Goal: Information Seeking & Learning: Check status

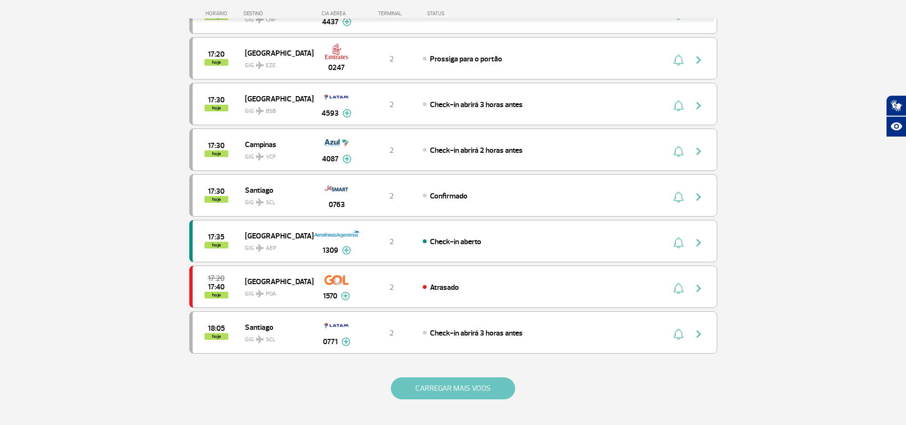
click at [480, 388] on button "CARREGAR MAIS VOOS" at bounding box center [453, 388] width 124 height 22
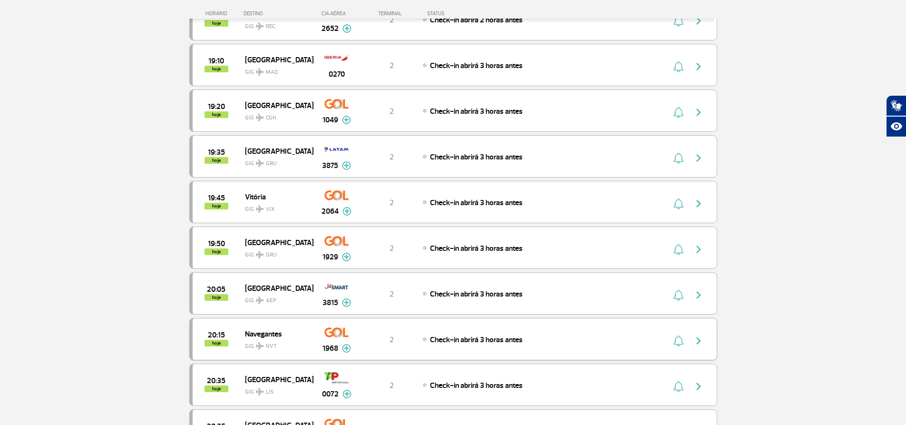
scroll to position [1767, 0]
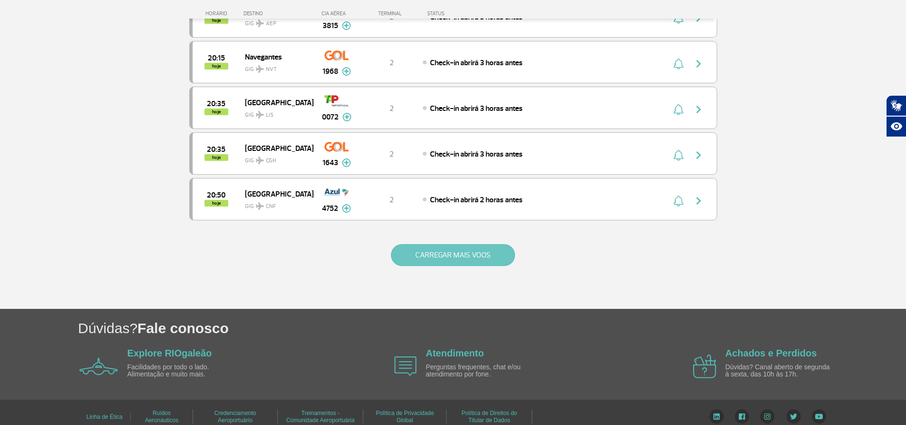
click at [447, 259] on button "CARREGAR MAIS VOOS" at bounding box center [453, 255] width 124 height 22
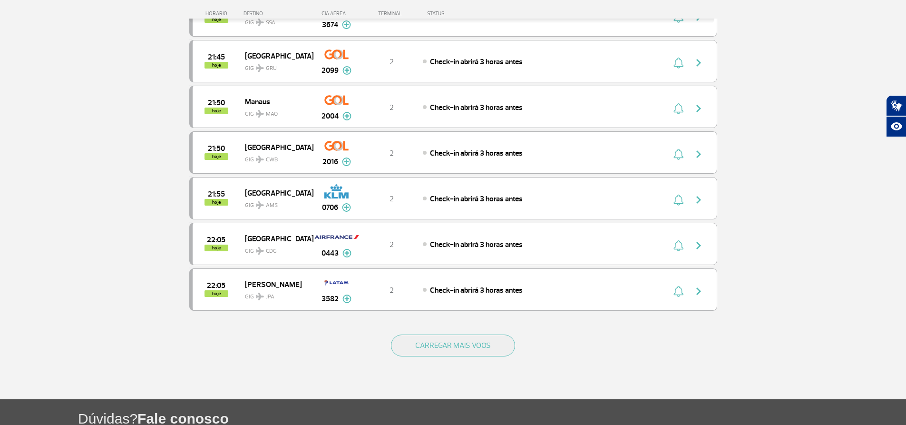
scroll to position [2690, 0]
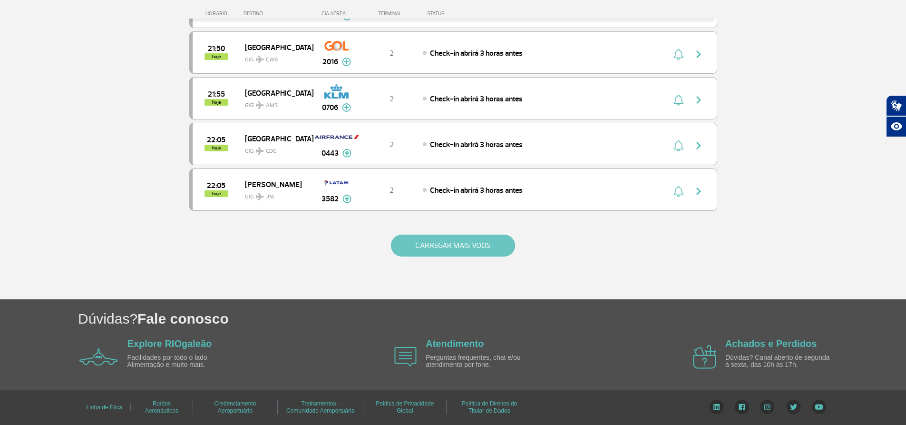
click at [441, 253] on button "CARREGAR MAIS VOOS" at bounding box center [453, 245] width 124 height 22
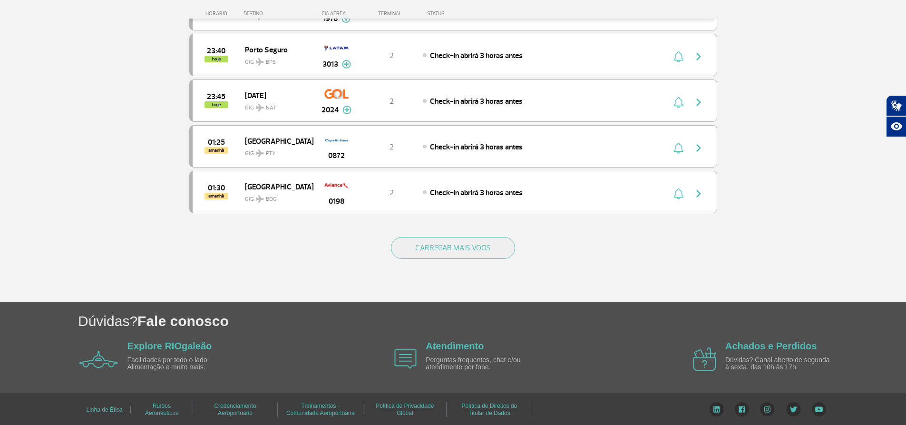
scroll to position [3603, 0]
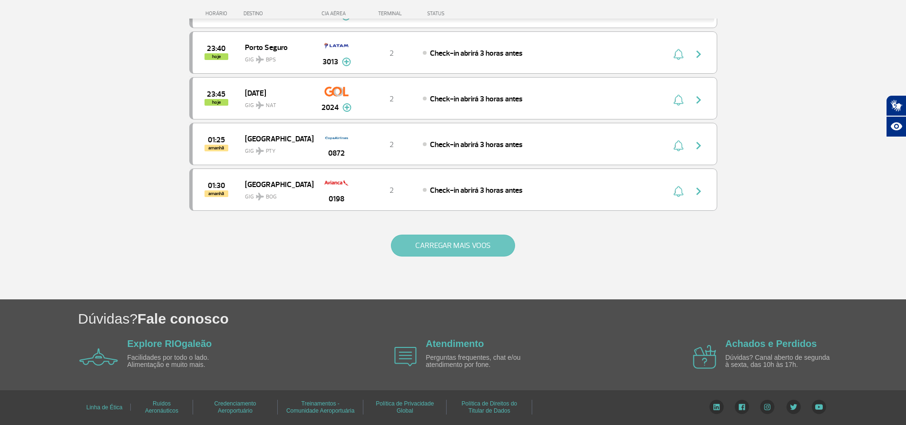
click at [465, 241] on button "CARREGAR MAIS VOOS" at bounding box center [453, 245] width 124 height 22
click at [449, 239] on button "CARREGAR MAIS VOOS" at bounding box center [453, 245] width 124 height 22
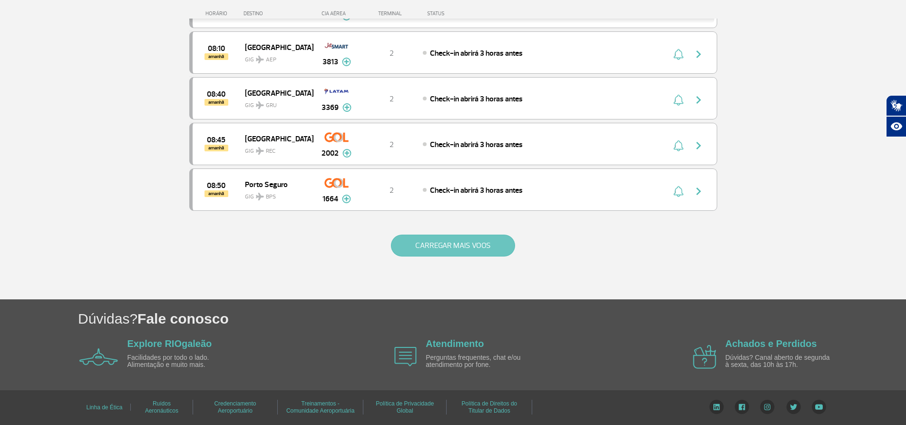
click at [435, 240] on button "CARREGAR MAIS VOOS" at bounding box center [453, 245] width 124 height 22
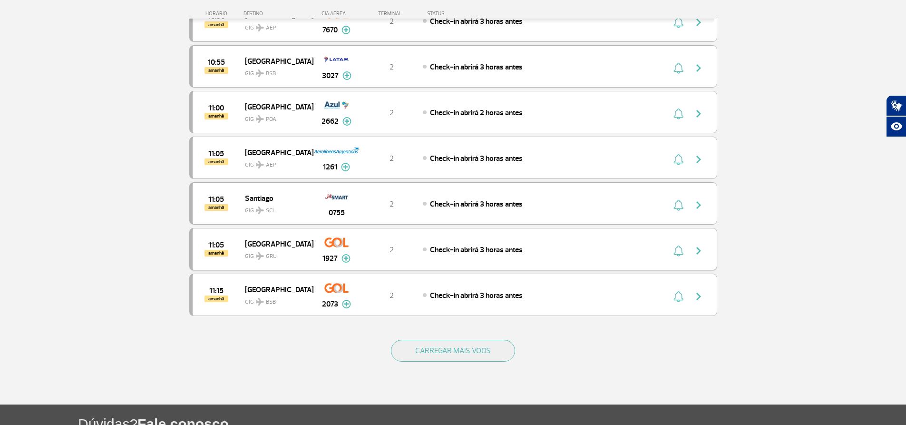
scroll to position [6342, 0]
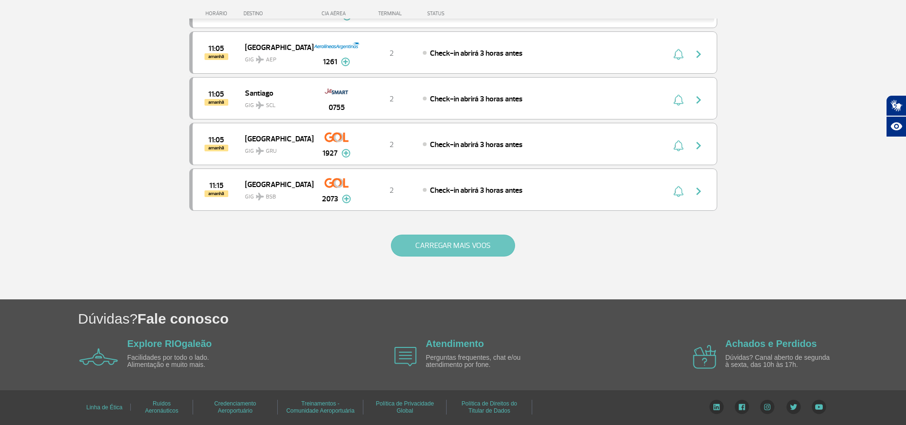
click at [423, 234] on button "CARREGAR MAIS VOOS" at bounding box center [453, 245] width 124 height 22
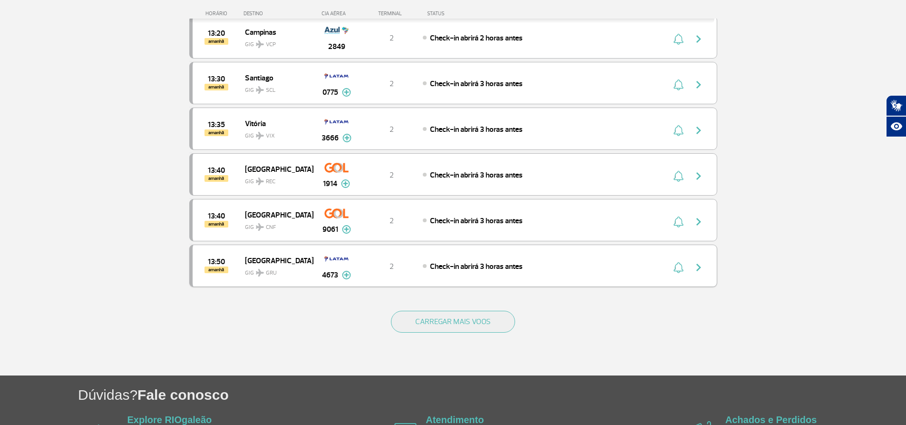
scroll to position [7256, 0]
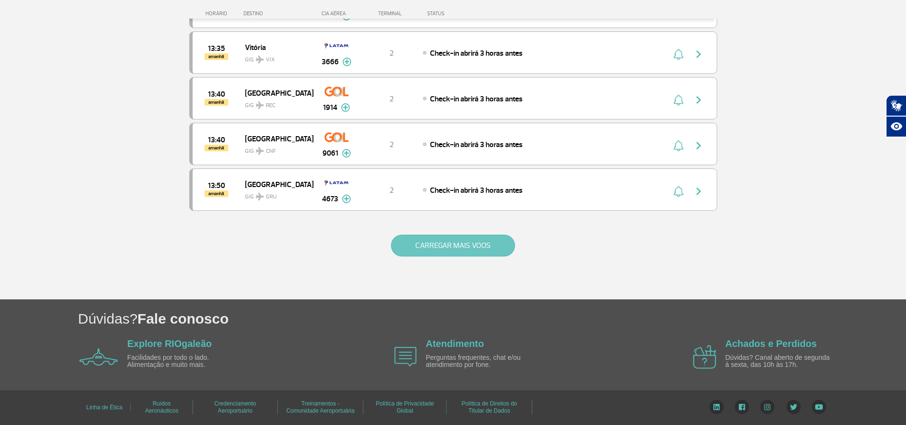
click at [427, 244] on button "CARREGAR MAIS VOOS" at bounding box center [453, 245] width 124 height 22
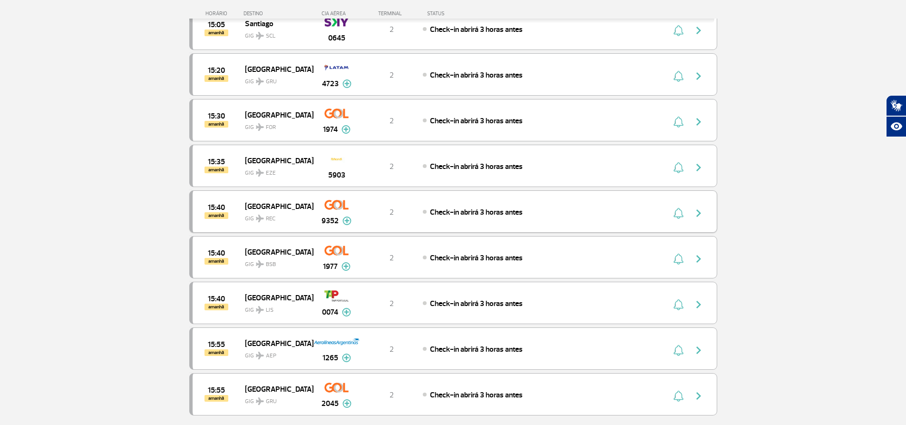
scroll to position [7731, 0]
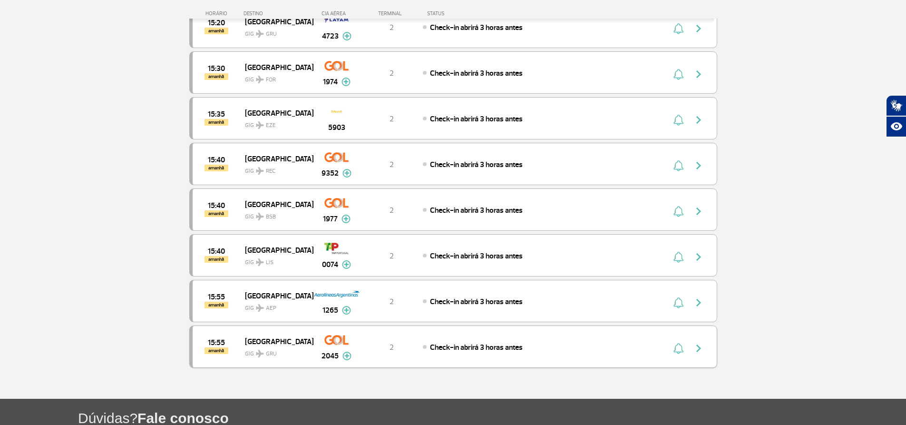
click at [378, 345] on div "2" at bounding box center [391, 346] width 63 height 10
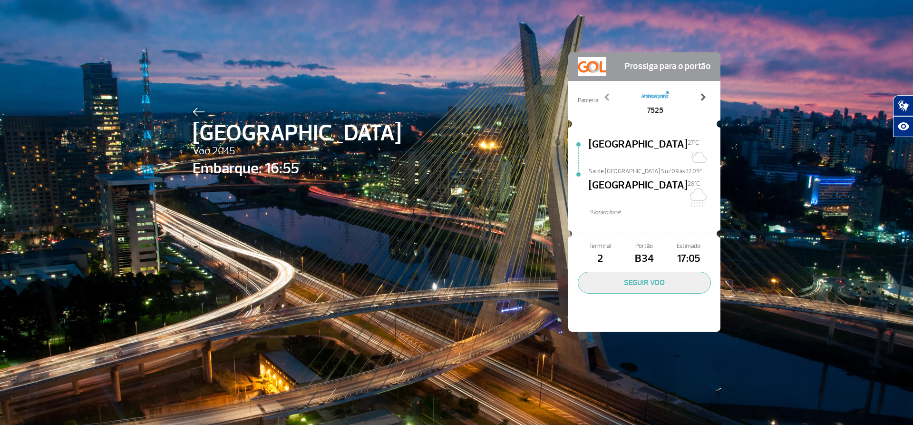
click at [699, 95] on span at bounding box center [703, 97] width 10 height 10
click at [700, 96] on span at bounding box center [703, 97] width 10 height 10
click at [701, 100] on span at bounding box center [703, 97] width 10 height 10
click at [701, 98] on span at bounding box center [703, 97] width 10 height 10
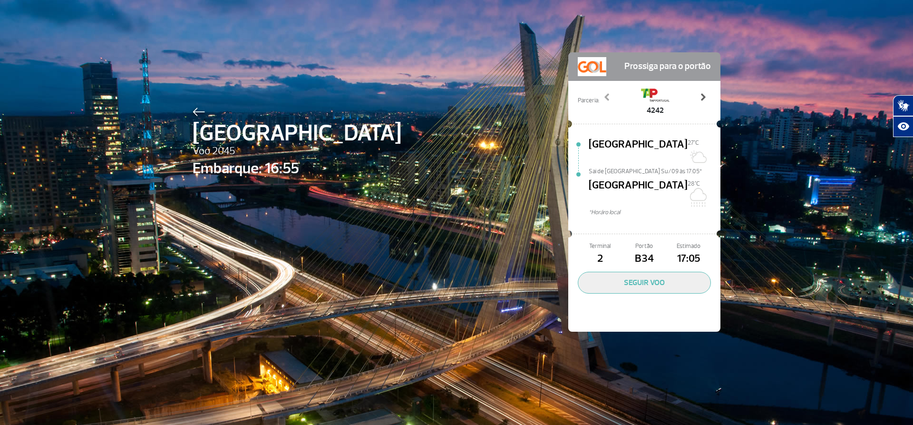
click at [701, 98] on span at bounding box center [703, 97] width 10 height 10
click at [700, 99] on span at bounding box center [703, 97] width 10 height 10
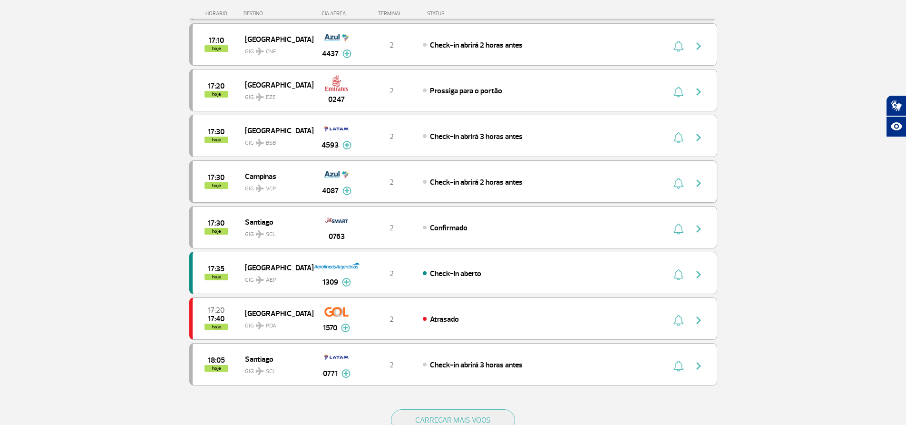
scroll to position [761, 0]
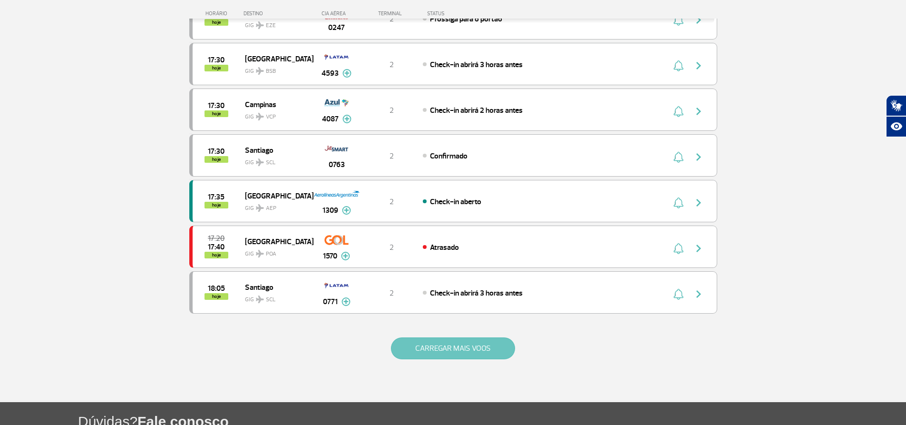
click at [422, 350] on button "CARREGAR MAIS VOOS" at bounding box center [453, 348] width 124 height 22
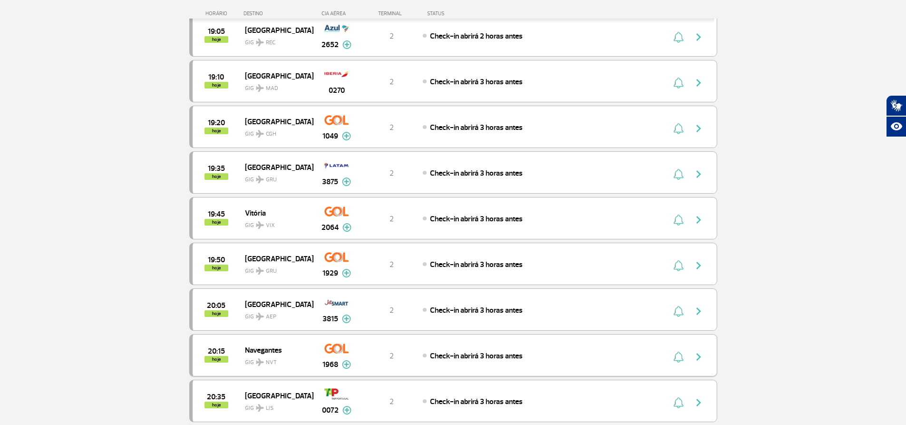
scroll to position [1760, 0]
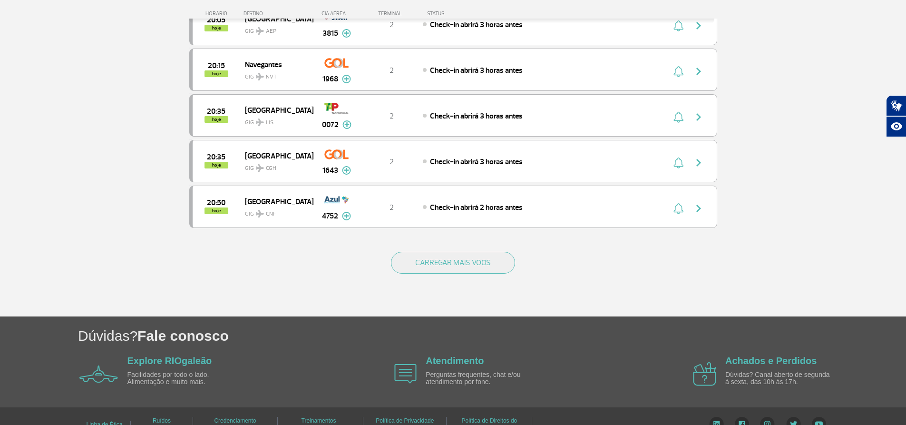
click at [434, 282] on div "CARREGAR MAIS VOOS" at bounding box center [453, 278] width 528 height 77
click at [425, 271] on button "CARREGAR MAIS VOOS" at bounding box center [453, 263] width 124 height 22
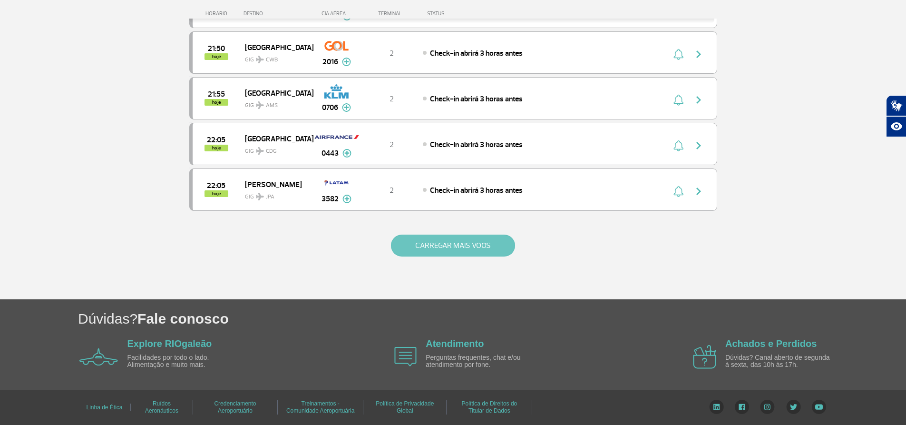
click at [440, 247] on button "CARREGAR MAIS VOOS" at bounding box center [453, 245] width 124 height 22
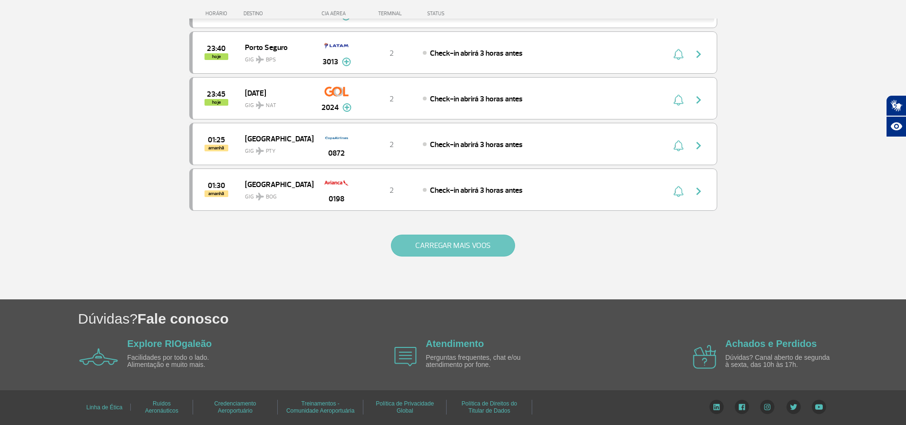
click at [433, 240] on button "CARREGAR MAIS VOOS" at bounding box center [453, 245] width 124 height 22
click at [439, 247] on button "CARREGAR MAIS VOOS" at bounding box center [453, 245] width 124 height 22
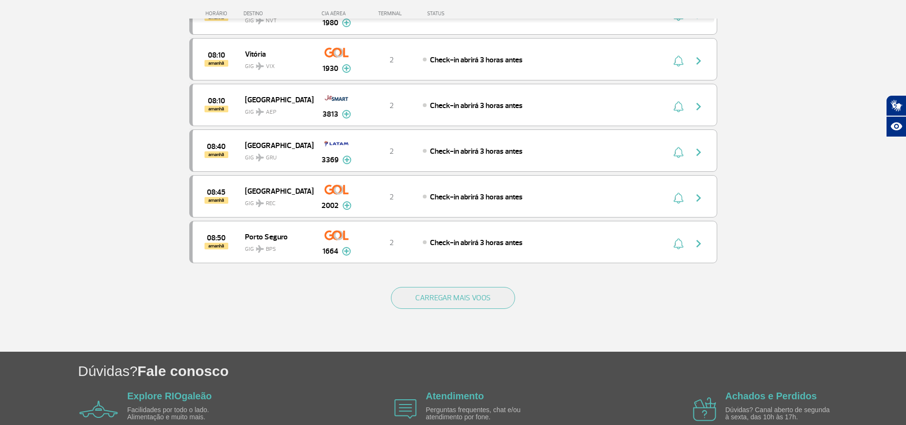
scroll to position [5429, 0]
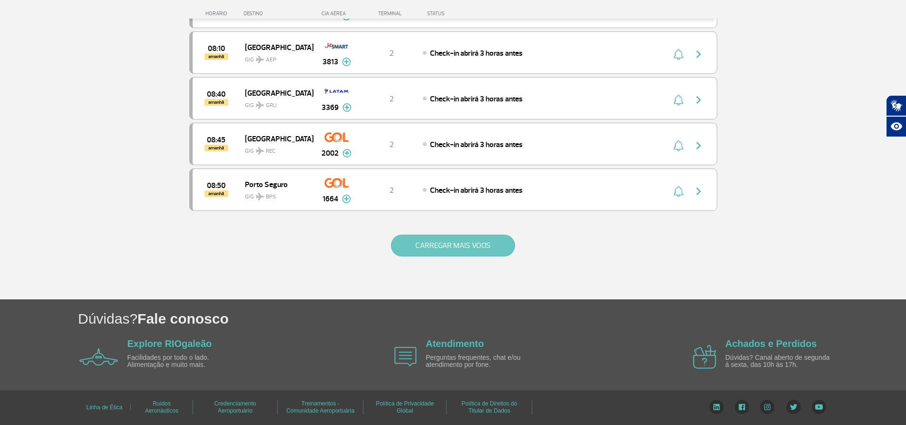
click at [445, 251] on button "CARREGAR MAIS VOOS" at bounding box center [453, 245] width 124 height 22
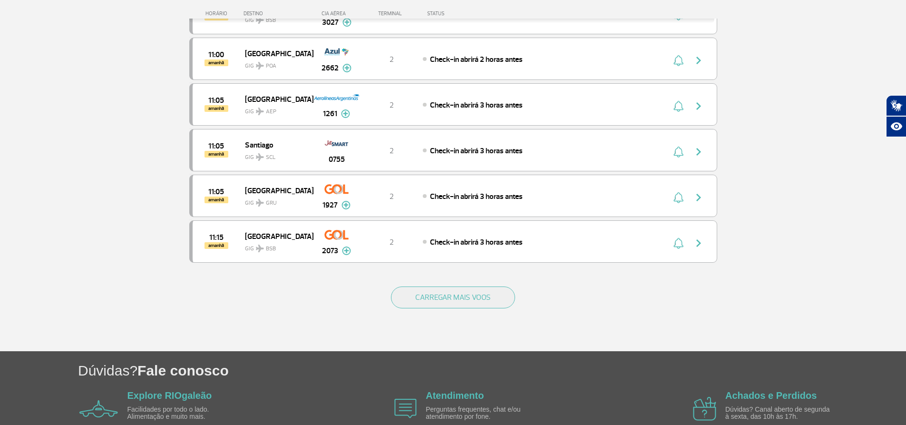
scroll to position [6342, 0]
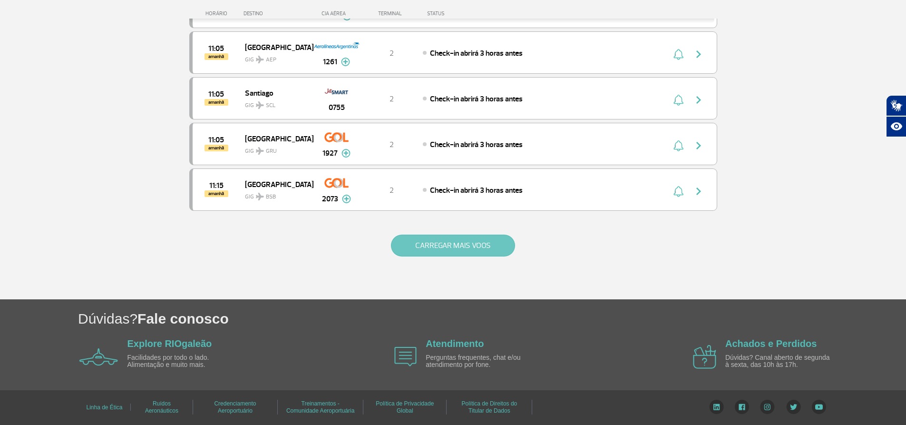
click at [414, 240] on button "CARREGAR MAIS VOOS" at bounding box center [453, 245] width 124 height 22
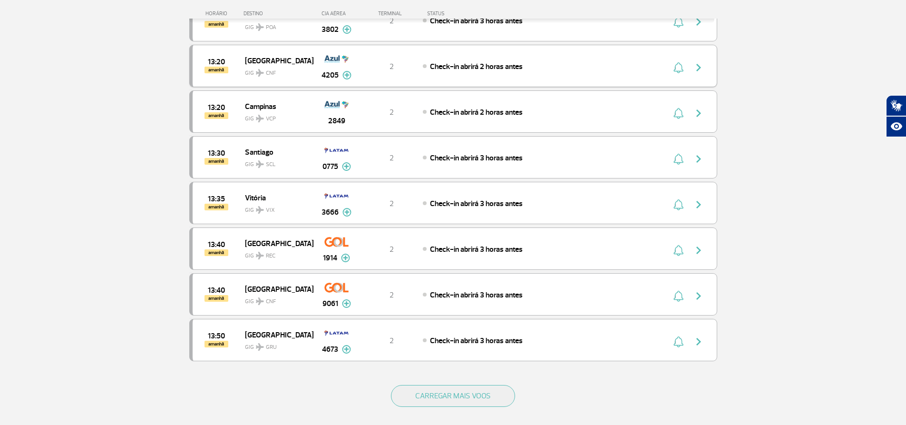
scroll to position [7199, 0]
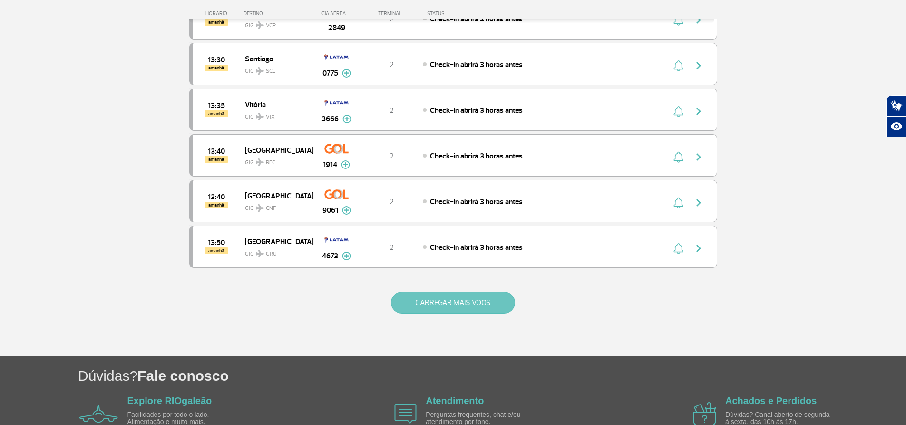
click at [456, 300] on button "CARREGAR MAIS VOOS" at bounding box center [453, 303] width 124 height 22
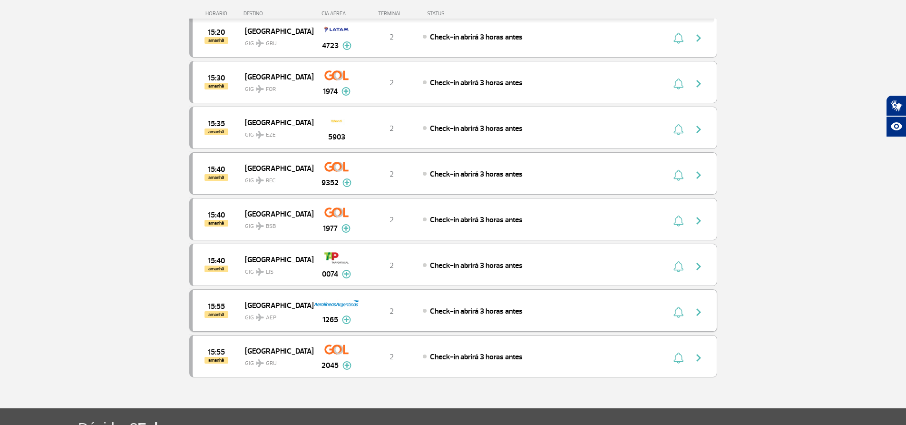
scroll to position [7831, 0]
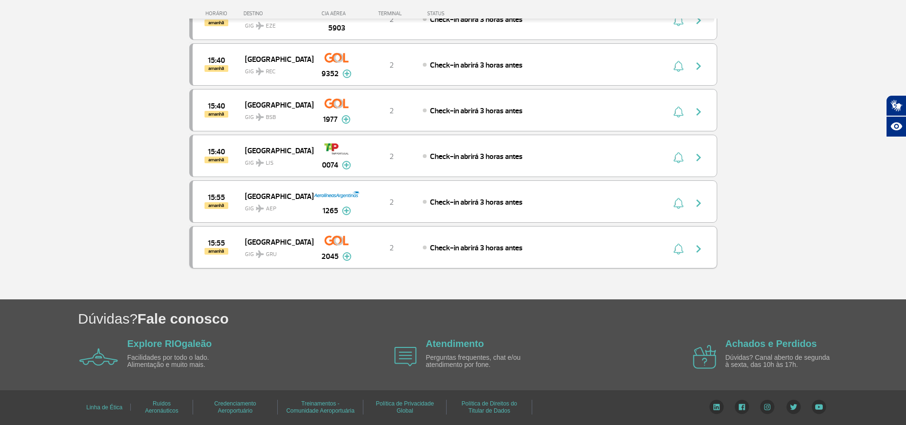
click at [699, 246] on img "button" at bounding box center [698, 248] width 11 height 11
